Goal: Task Accomplishment & Management: Complete application form

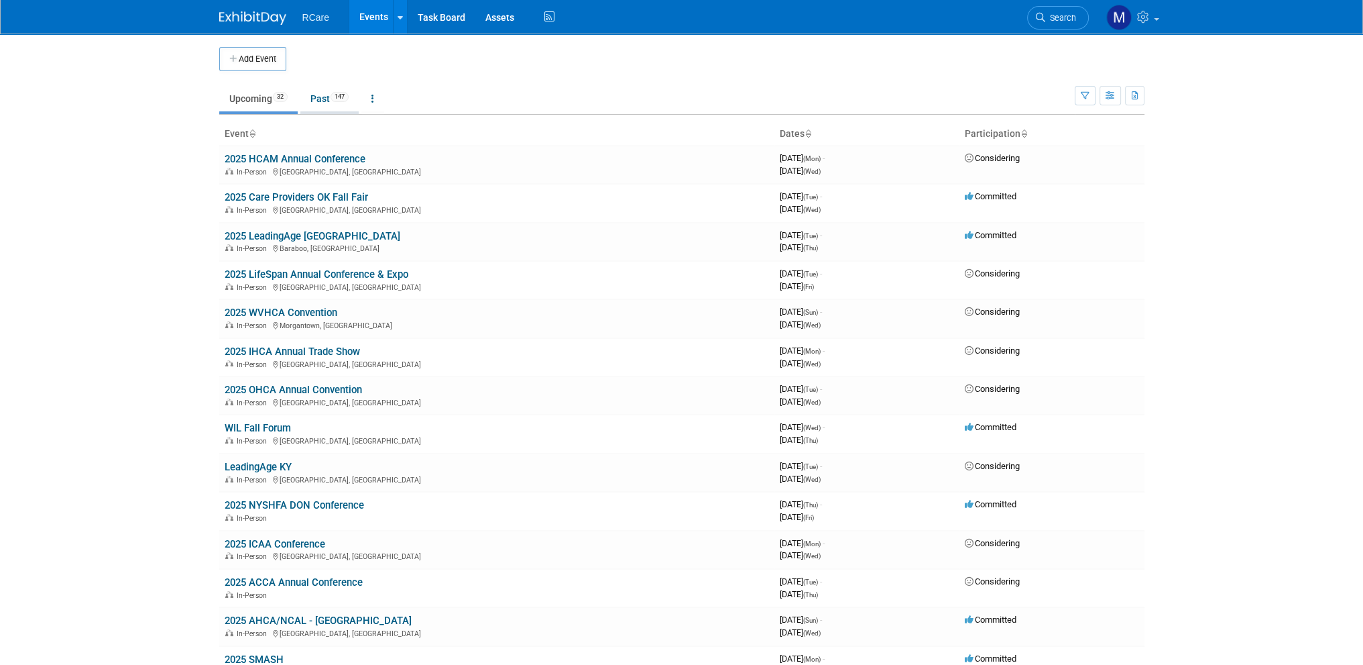
click at [324, 108] on link "Past 147" at bounding box center [329, 98] width 58 height 25
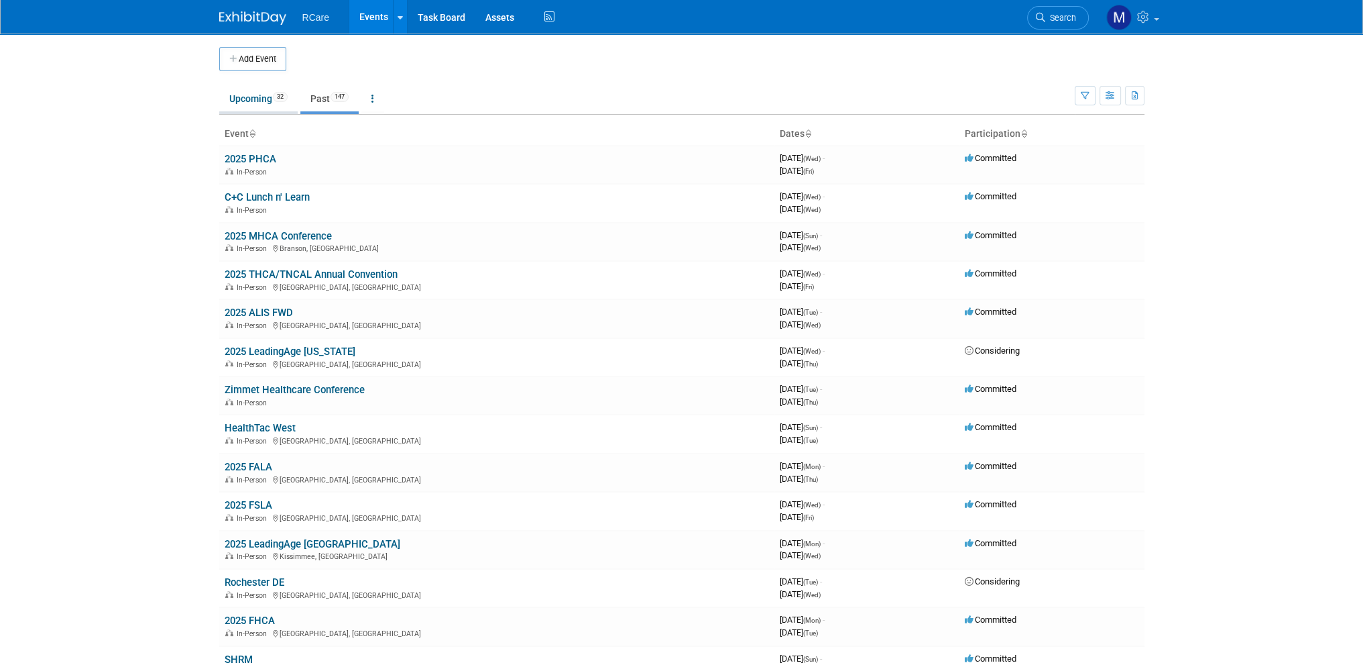
click at [258, 101] on link "Upcoming 32" at bounding box center [258, 98] width 78 height 25
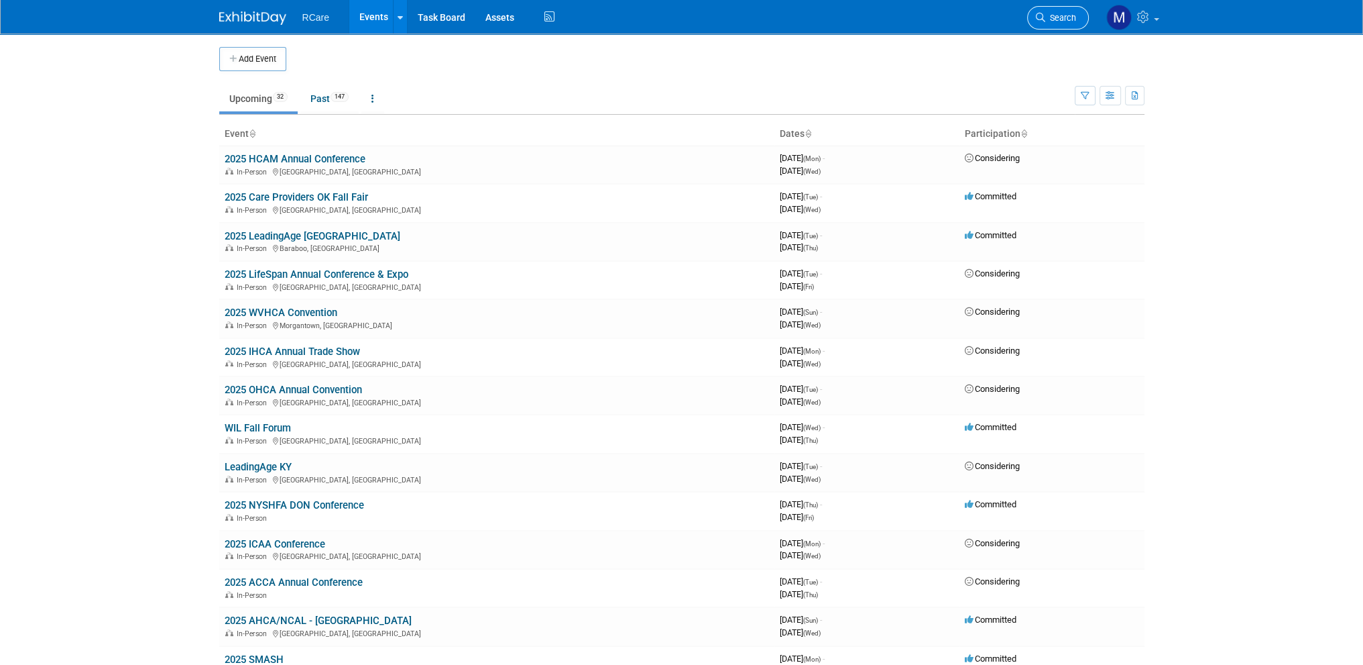
click at [1052, 23] on link "Search" at bounding box center [1058, 17] width 62 height 23
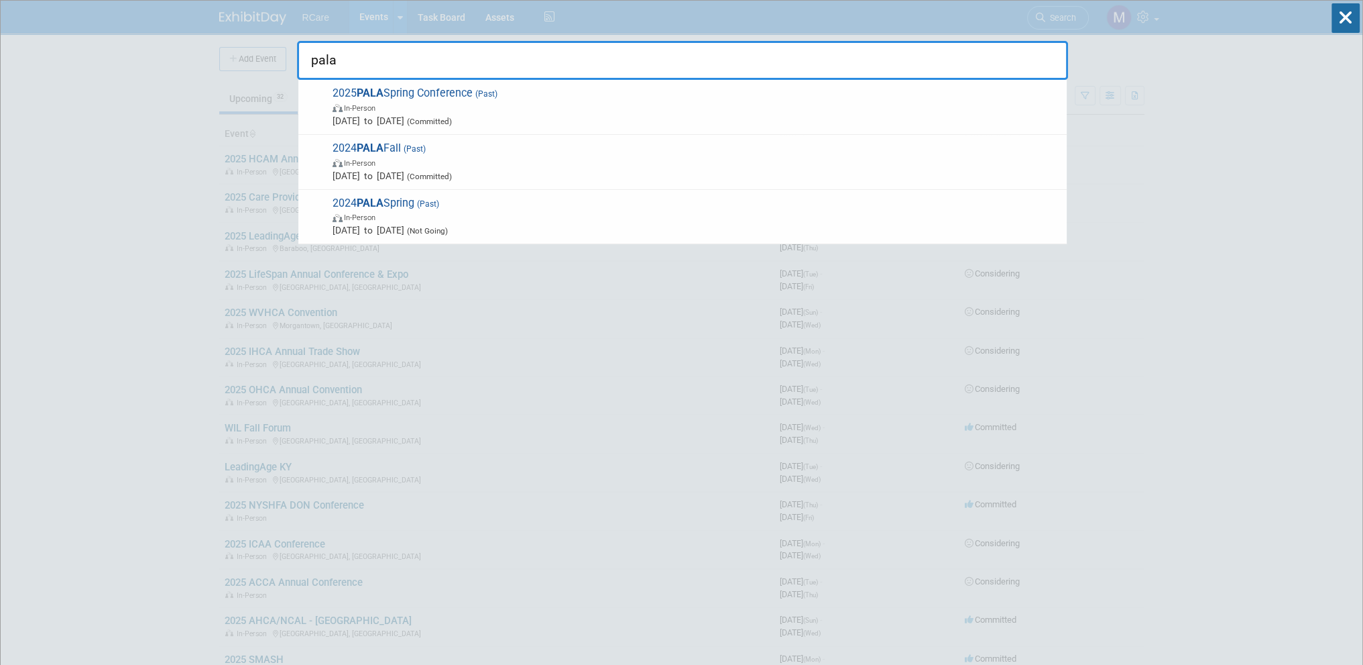
type input "pala"
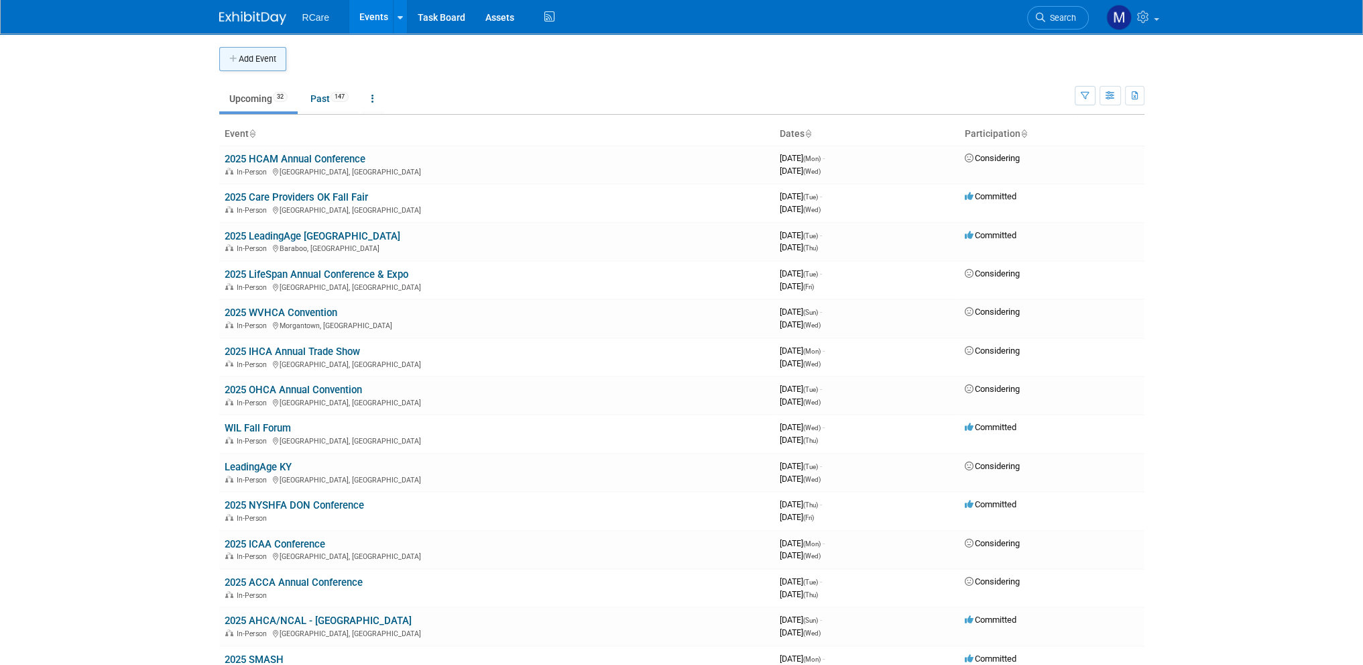
click at [276, 57] on button "Add Event" at bounding box center [252, 59] width 67 height 24
select select "8"
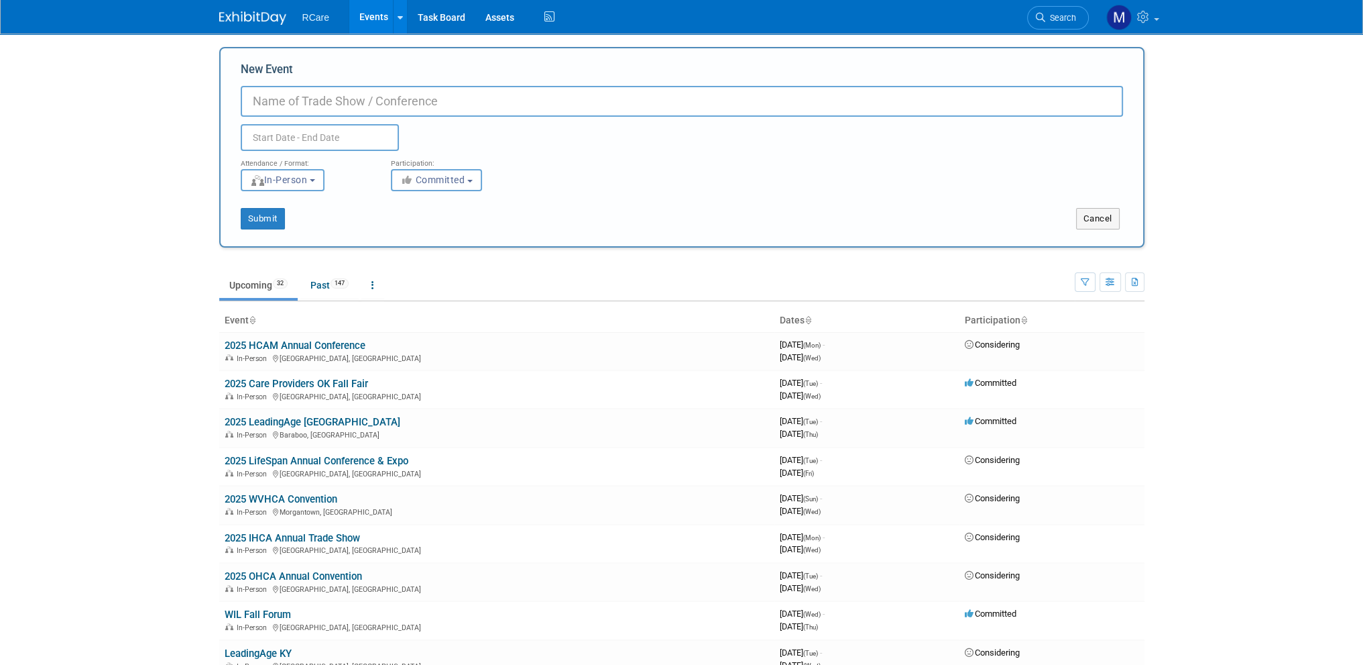
click at [290, 146] on input "text" at bounding box center [320, 137] width 158 height 27
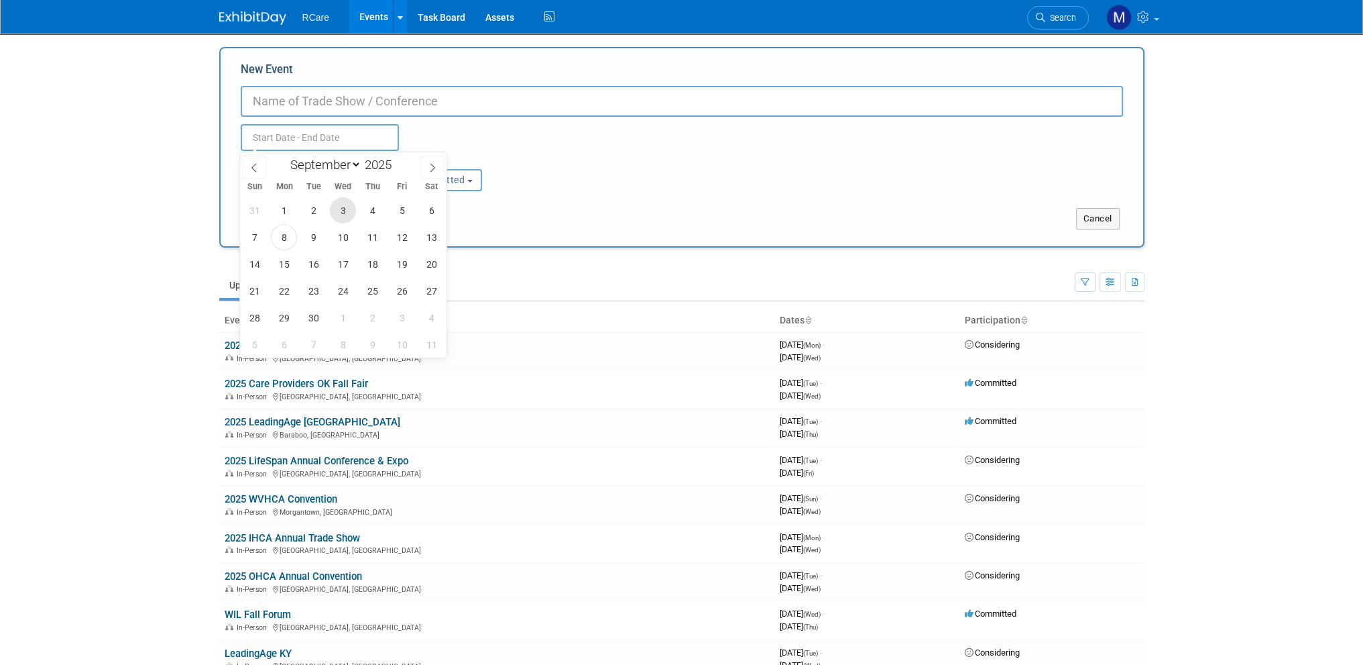
click at [341, 215] on span "3" at bounding box center [343, 210] width 26 height 26
type input "Sep 3, 2025 to Sep 3, 2025"
click at [471, 133] on div "Sep 3, 2025 to Sep 3, 2025 Duplicate Event Warning" at bounding box center [682, 134] width 903 height 34
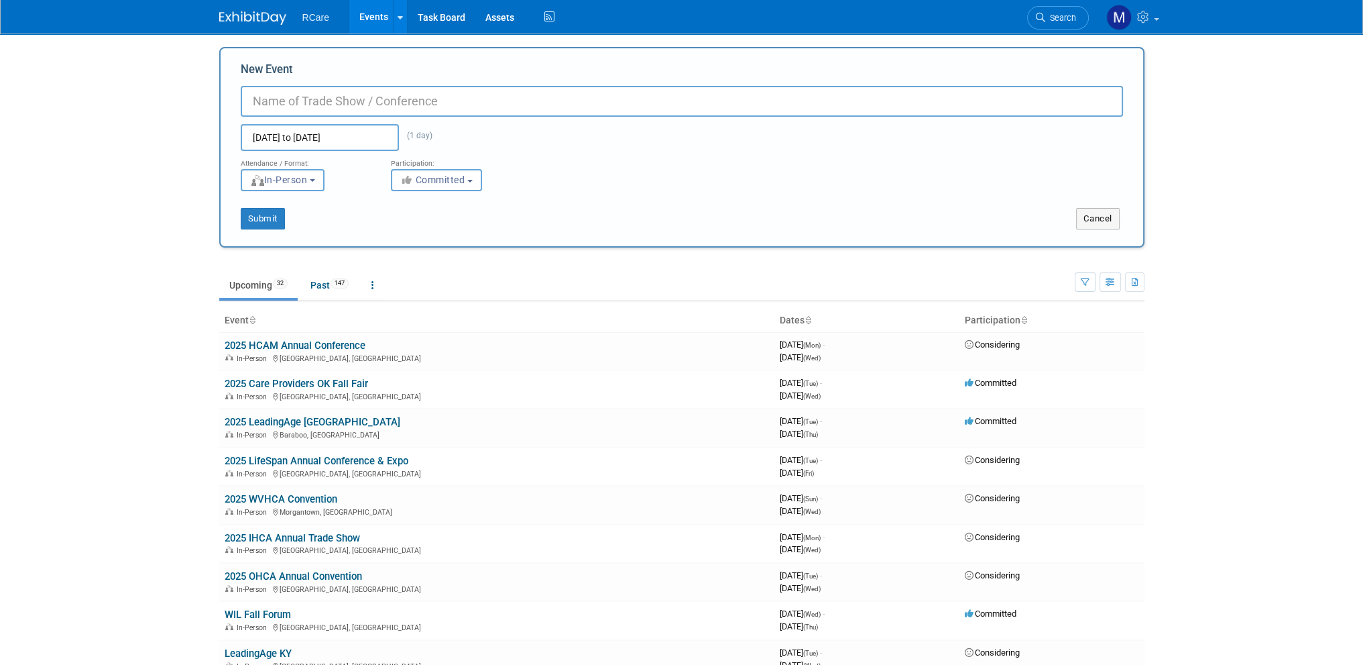
click at [349, 99] on input "New Event" at bounding box center [682, 101] width 883 height 31
type input "2025 PALA"
click at [252, 219] on button "Submit" at bounding box center [263, 218] width 44 height 21
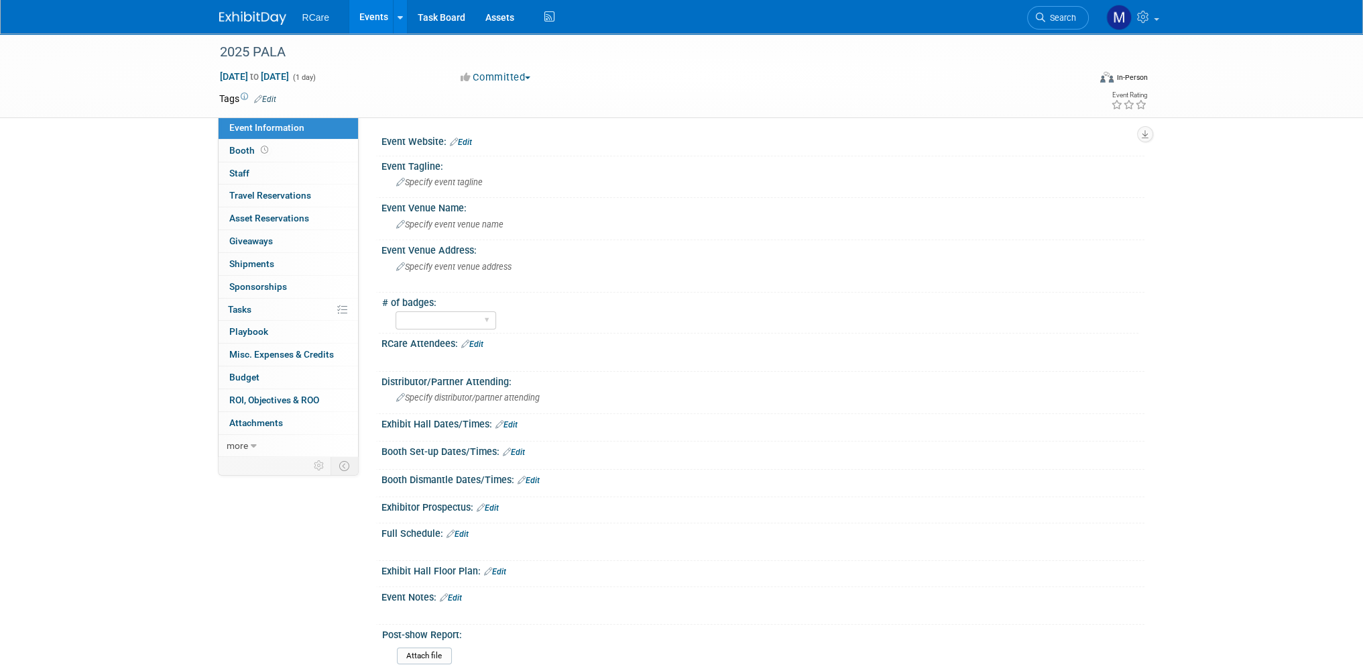
click at [480, 341] on link "Edit" at bounding box center [472, 343] width 22 height 9
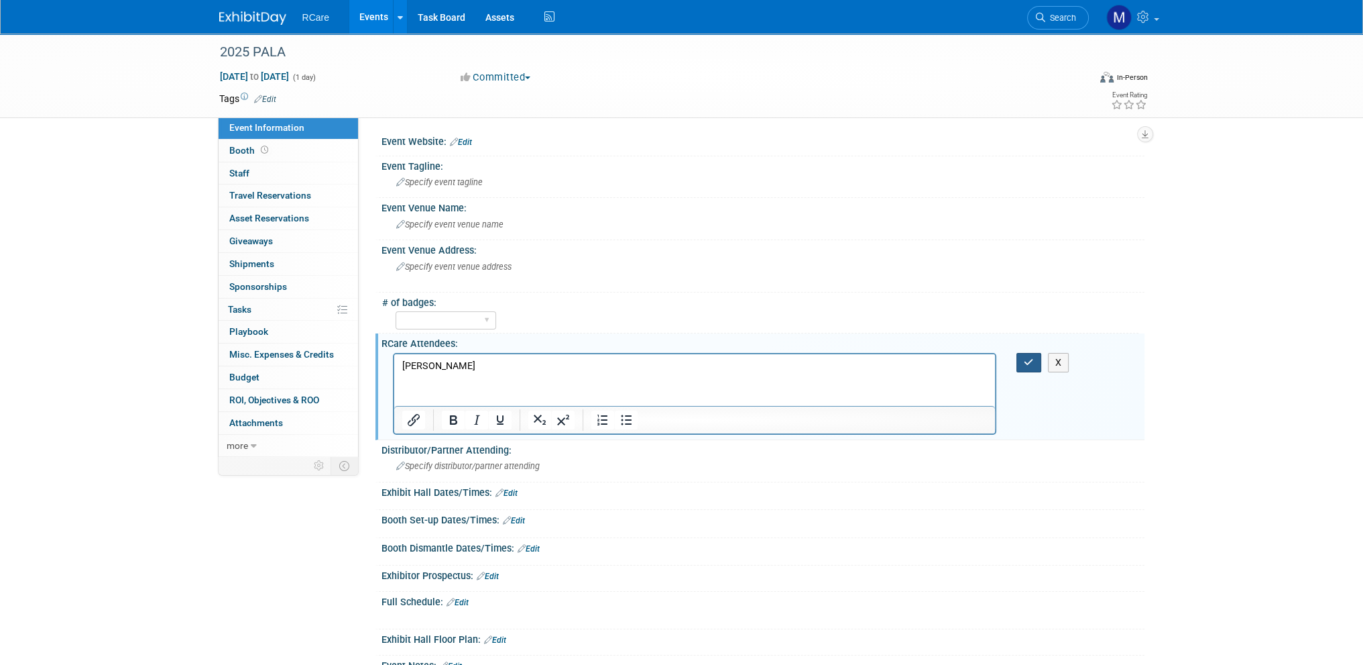
click at [1019, 356] on div "X" at bounding box center [1038, 362] width 62 height 19
click at [1031, 357] on icon "button" at bounding box center [1029, 361] width 10 height 9
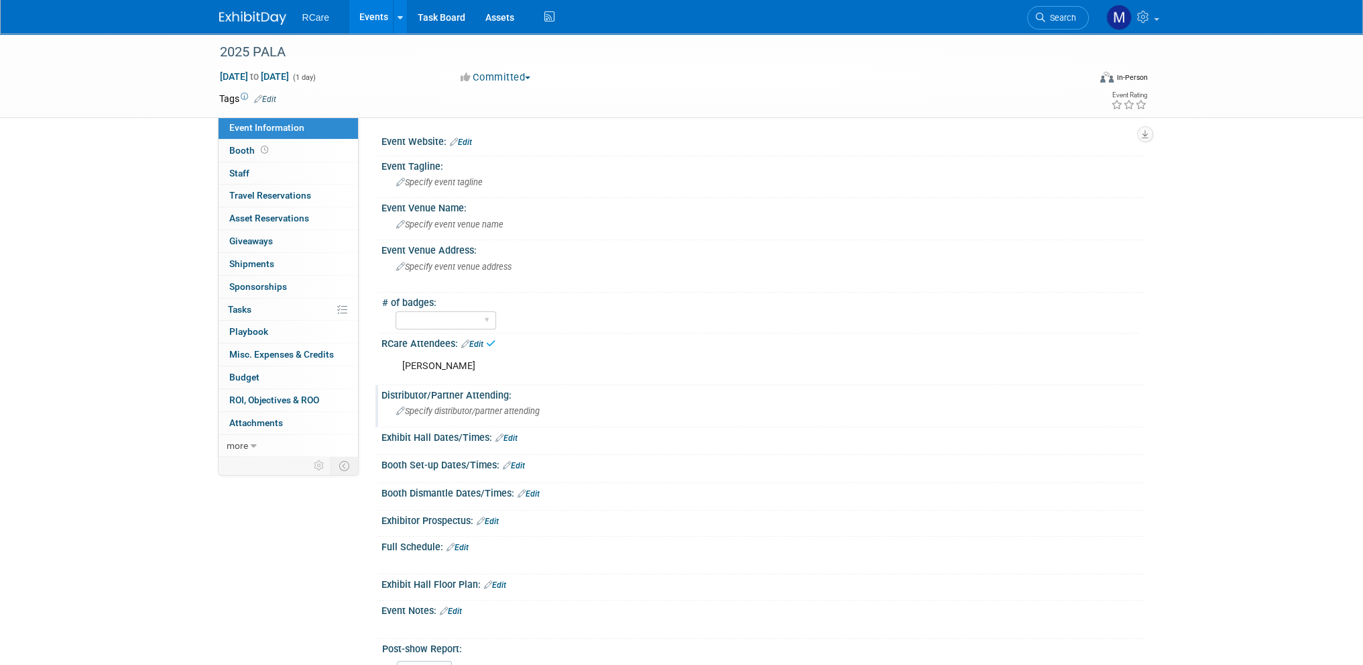
click at [518, 406] on span "Specify distributor/partner attending" at bounding box center [468, 411] width 144 height 10
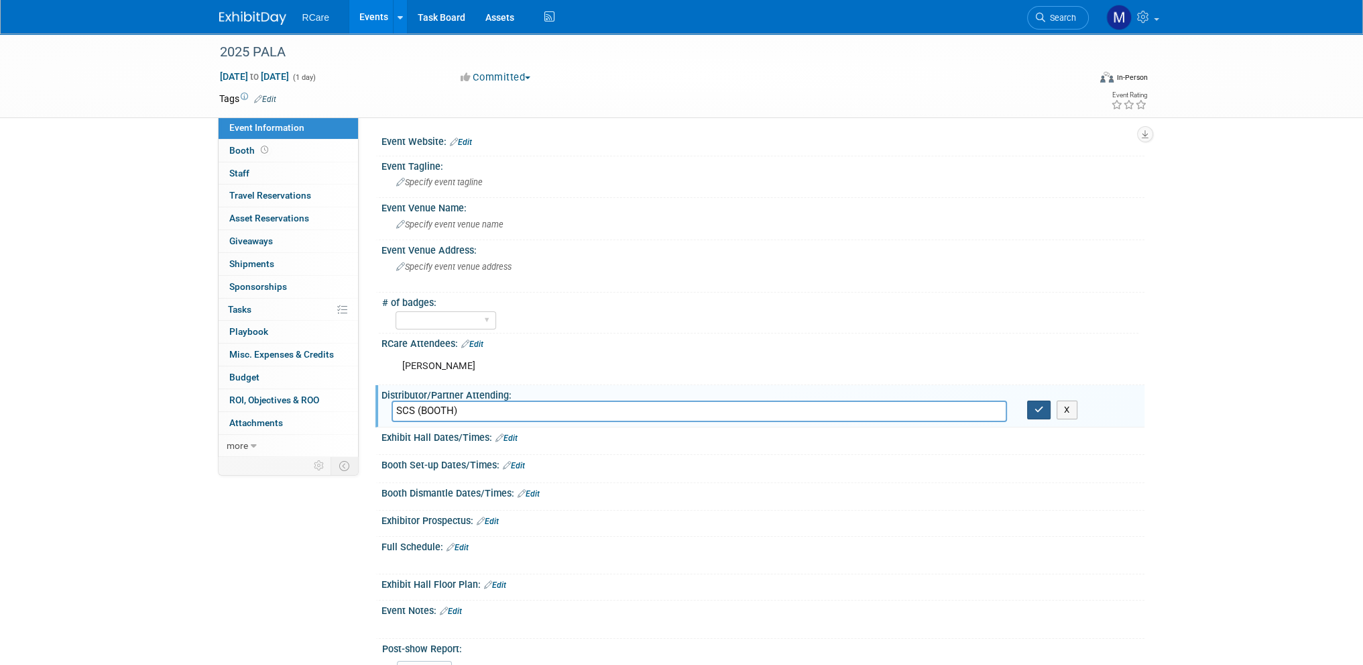
type input "SCS (BOOTH)"
click at [1042, 410] on icon "button" at bounding box center [1039, 409] width 9 height 9
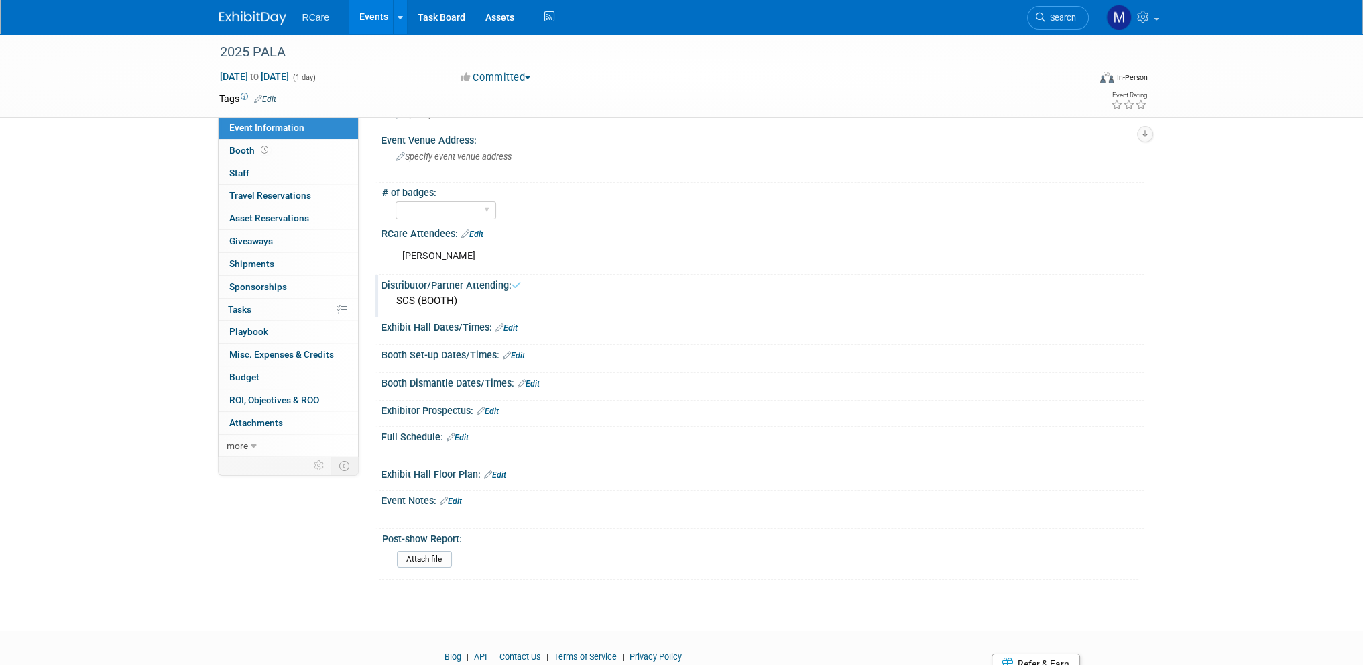
scroll to position [164, 0]
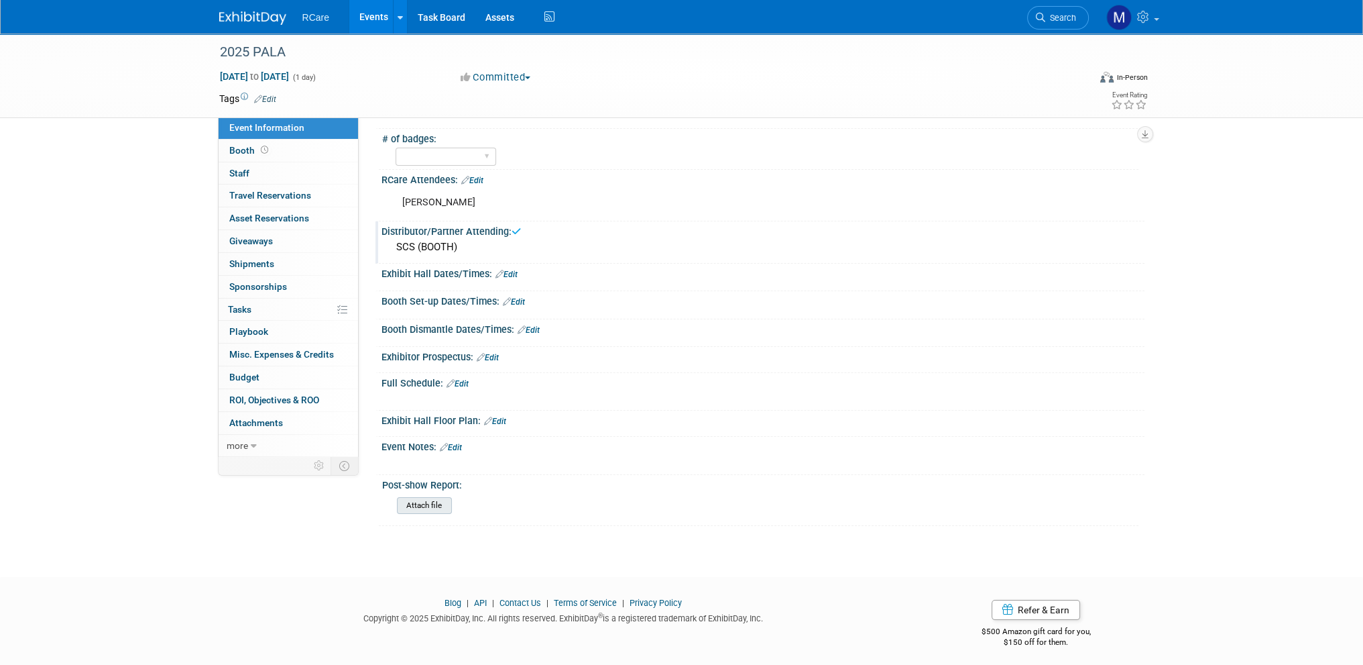
click at [422, 501] on input "file" at bounding box center [360, 505] width 182 height 15
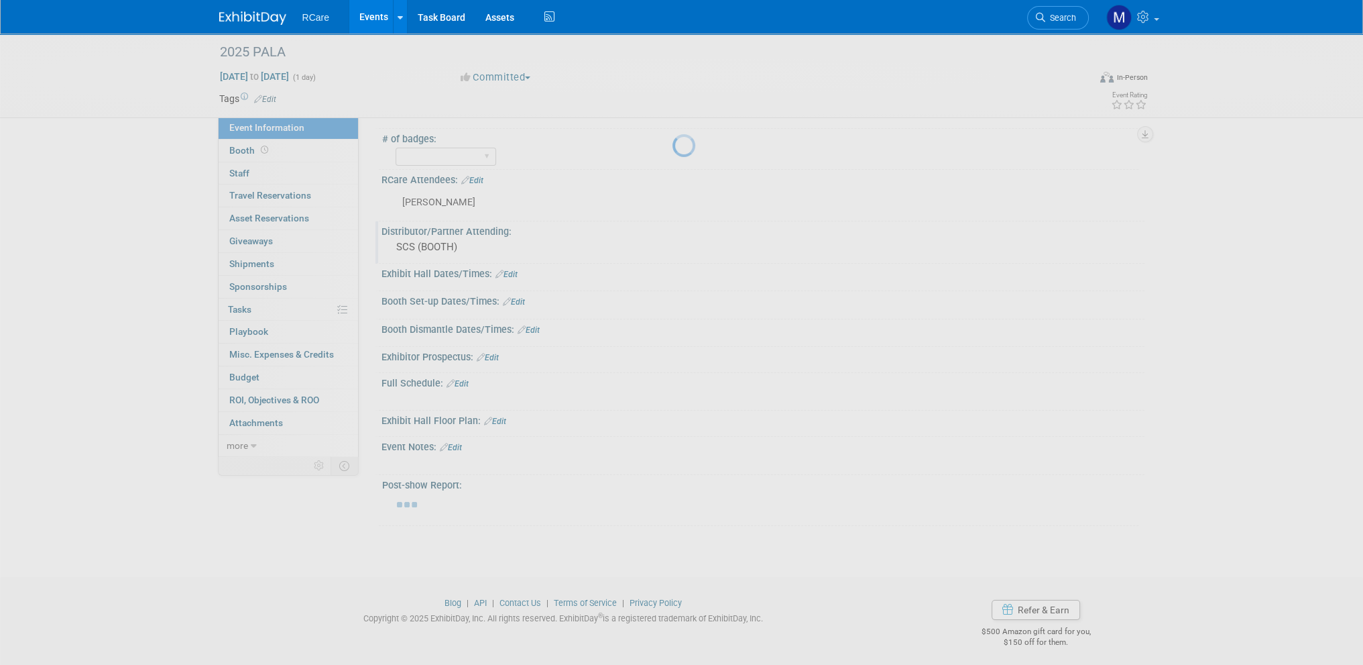
scroll to position [154, 0]
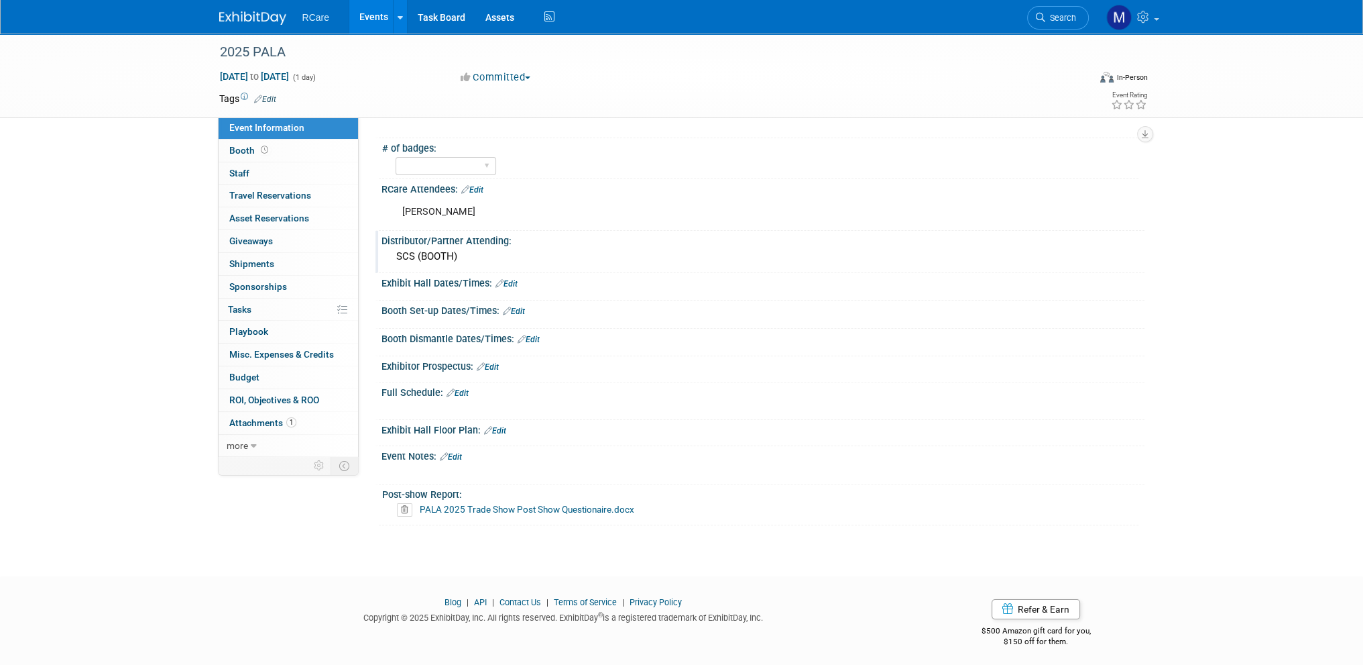
click at [363, 21] on link "Events" at bounding box center [373, 17] width 49 height 34
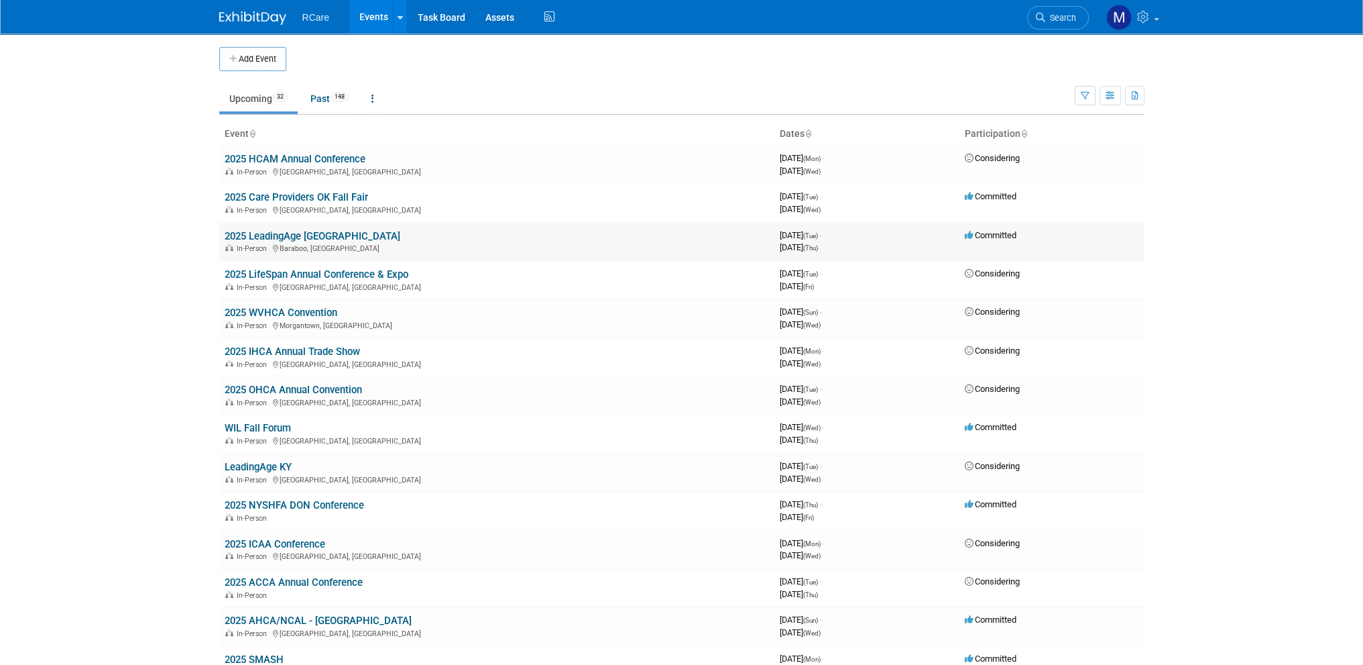
click at [290, 237] on link "2025 LeadingAge [GEOGRAPHIC_DATA]" at bounding box center [313, 236] width 176 height 12
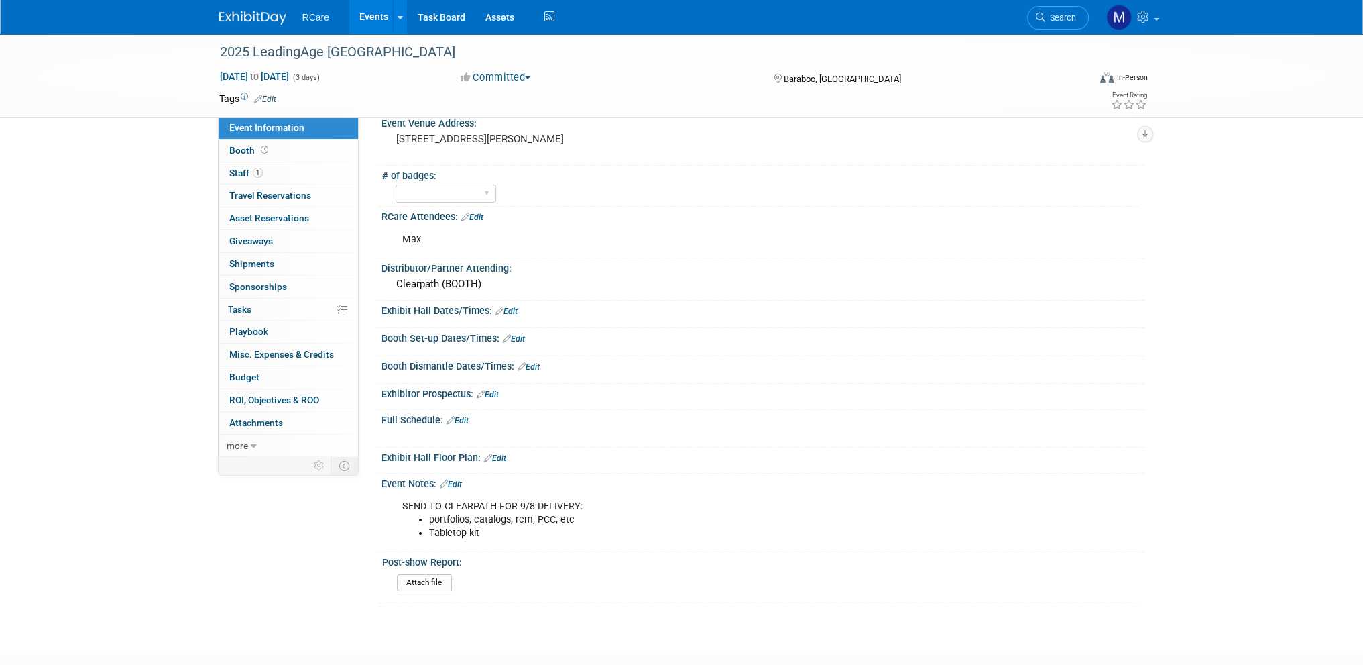
scroll to position [201, 0]
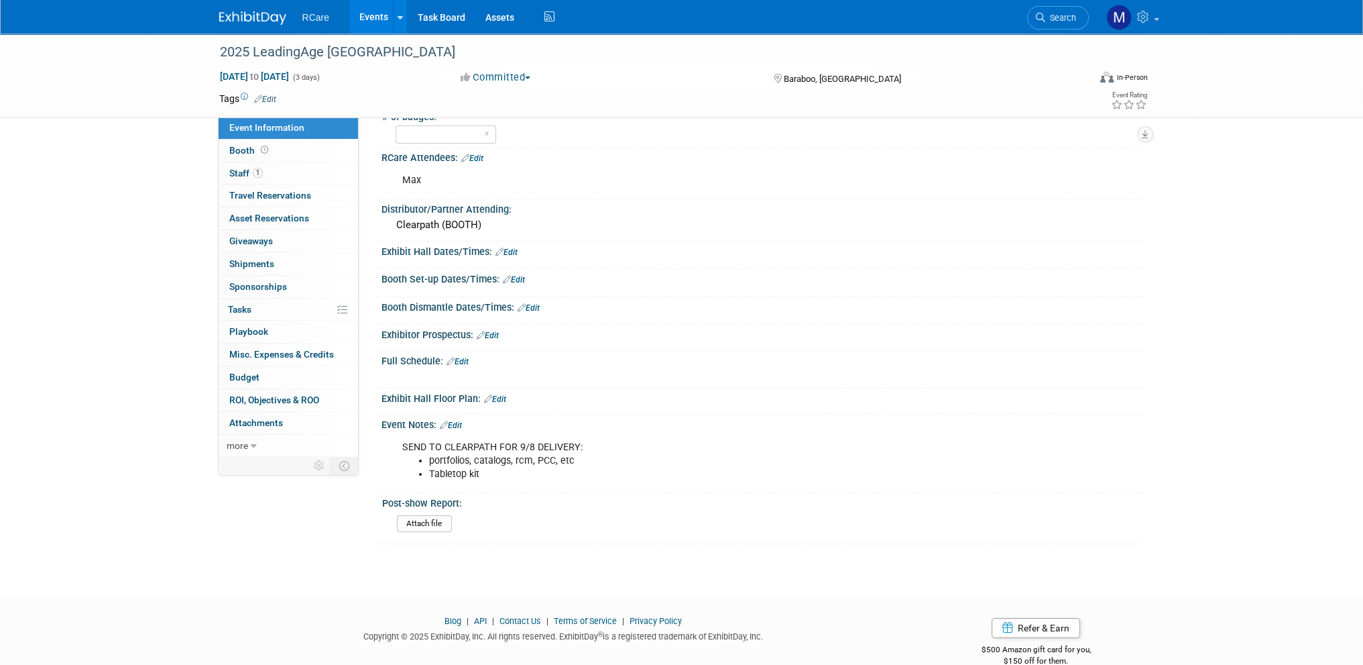
click at [372, 13] on link "Events" at bounding box center [373, 17] width 49 height 34
